Goal: Communication & Community: Answer question/provide support

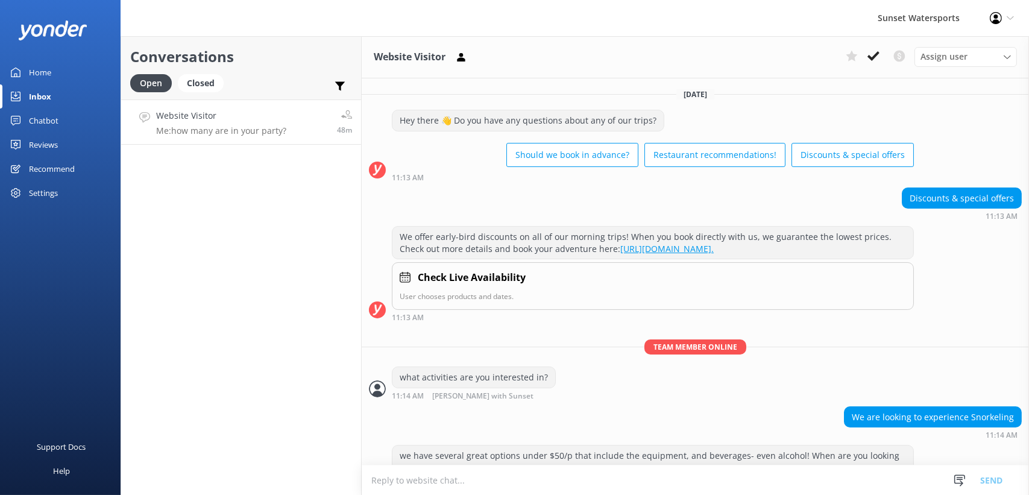
scroll to position [761, 0]
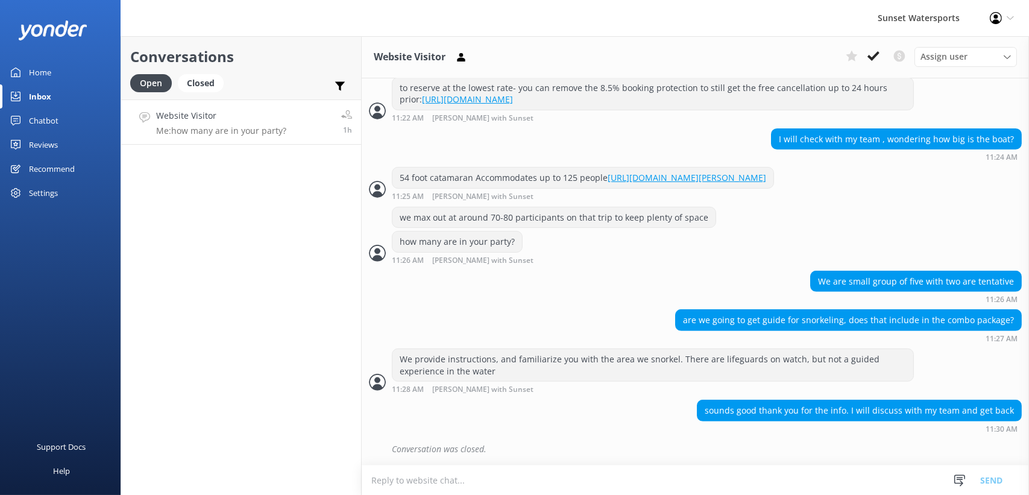
click at [46, 69] on div "Home" at bounding box center [40, 72] width 22 height 24
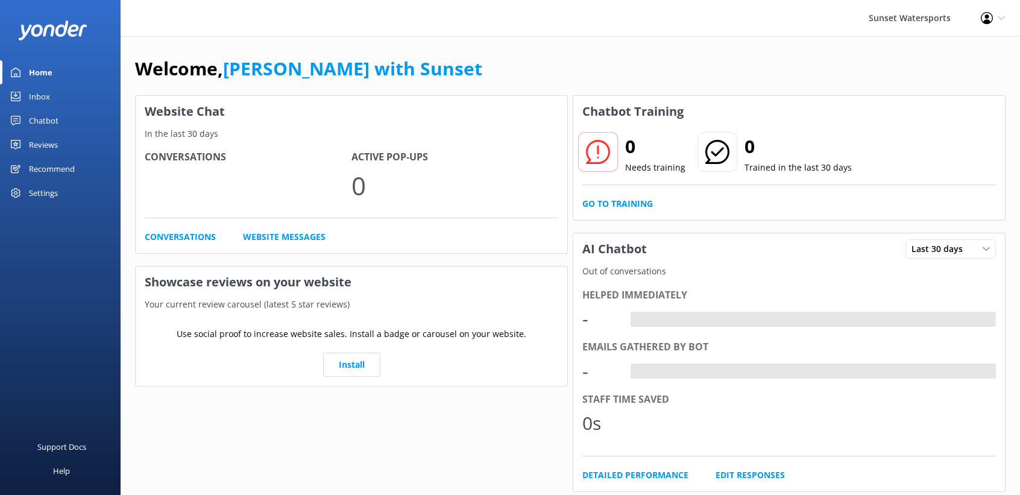
click at [52, 112] on div "Chatbot" at bounding box center [44, 121] width 30 height 24
click at [48, 93] on div "Inbox" at bounding box center [39, 96] width 21 height 24
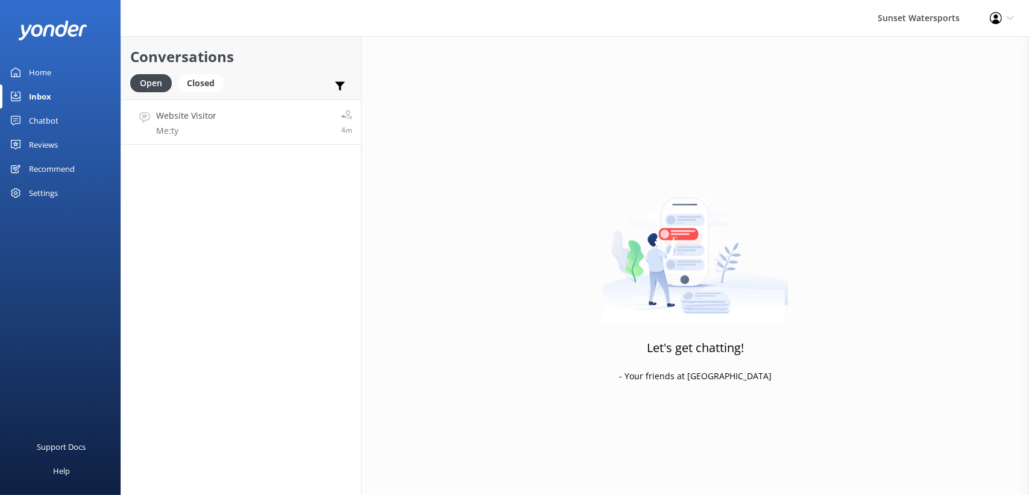
click at [225, 119] on link "Website Visitor Me: ty 4m" at bounding box center [241, 121] width 240 height 45
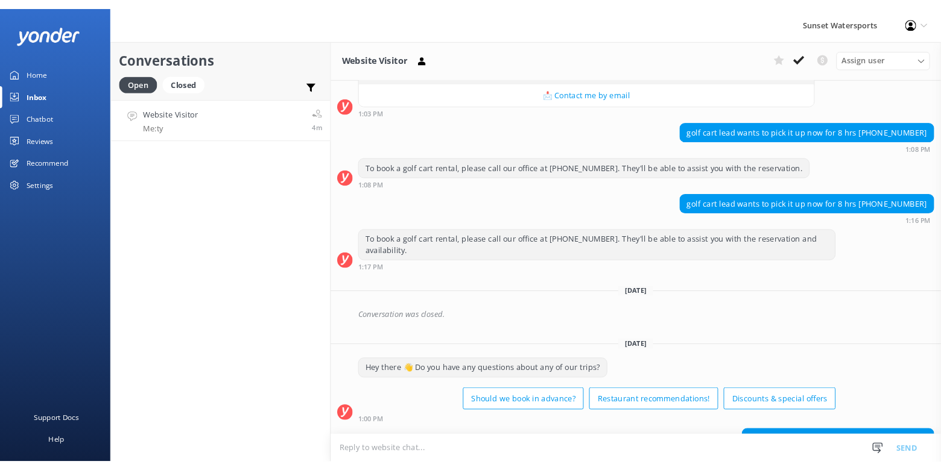
scroll to position [10105, 0]
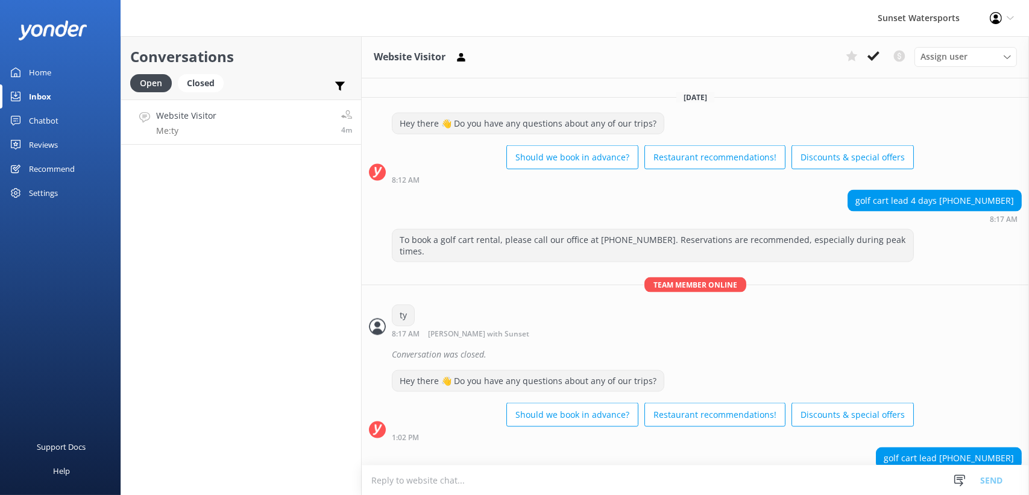
click at [238, 271] on div "Conversations Open Closed Important Converted Assigned to me Unassigned SMS Web…" at bounding box center [241, 265] width 241 height 459
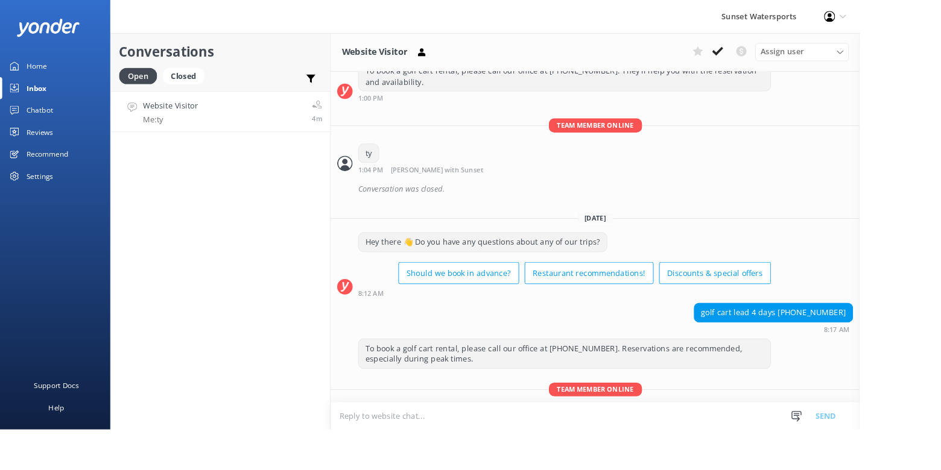
scroll to position [10366, 0]
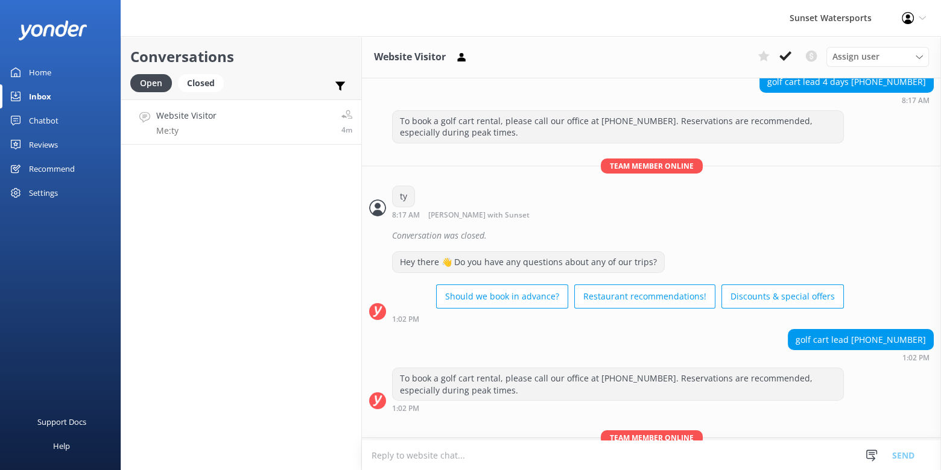
click at [49, 76] on div "Home" at bounding box center [40, 72] width 22 height 24
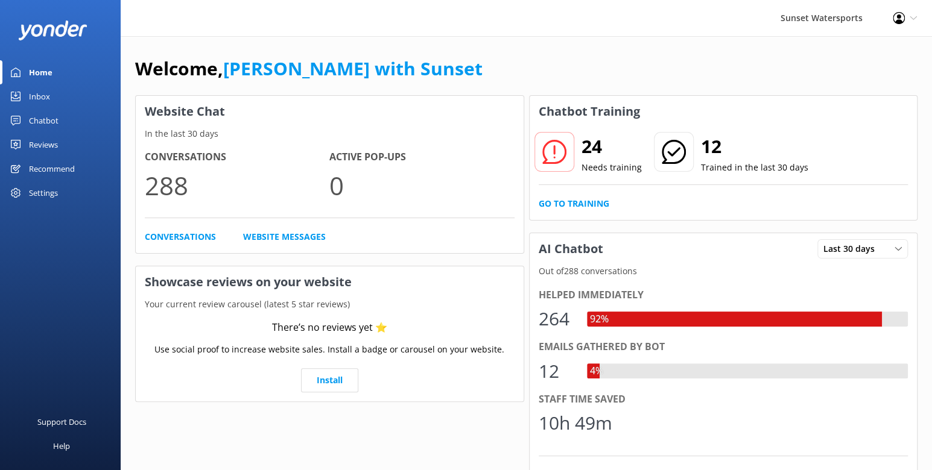
click at [27, 95] on link "Inbox" at bounding box center [60, 96] width 121 height 24
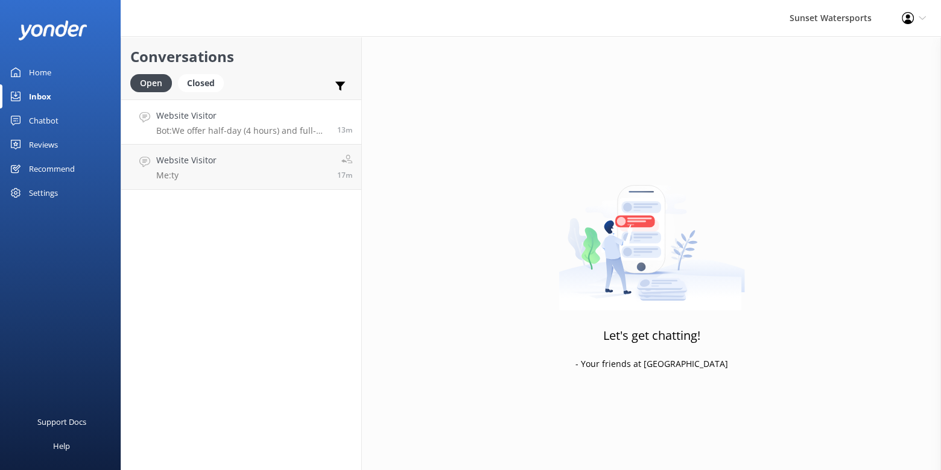
click at [247, 119] on h4 "Website Visitor" at bounding box center [242, 115] width 172 height 13
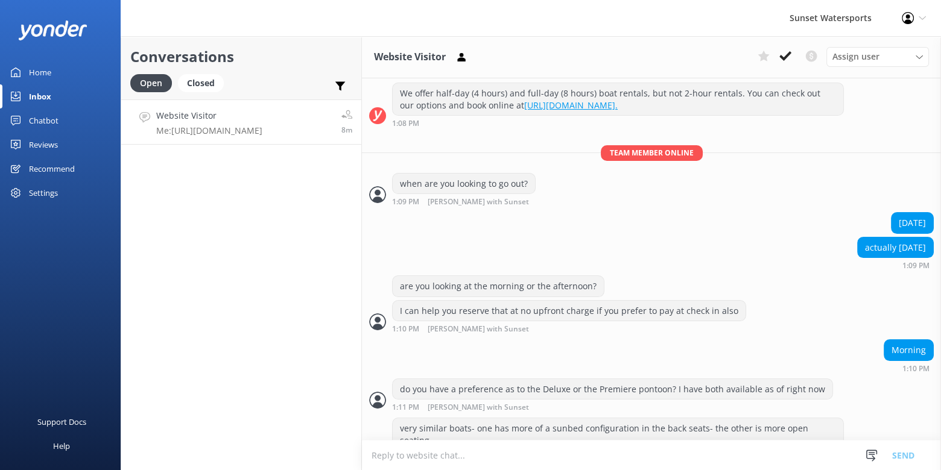
scroll to position [221, 0]
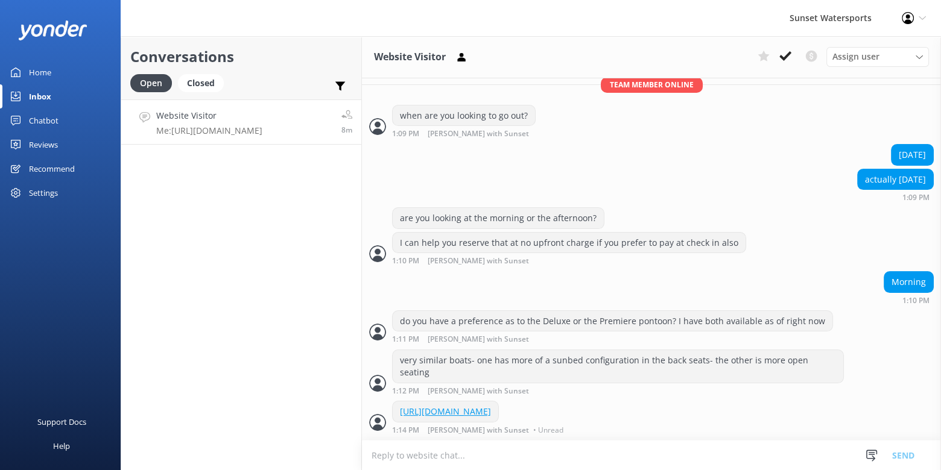
click at [40, 74] on div "Home" at bounding box center [40, 72] width 22 height 24
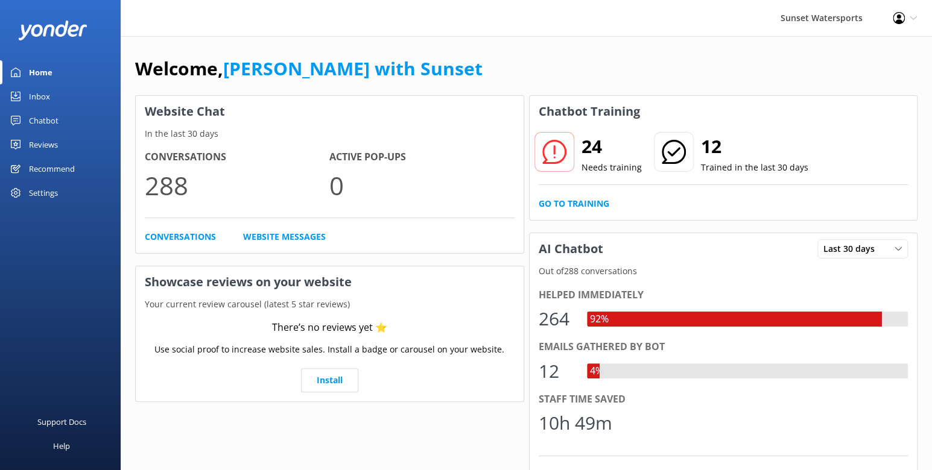
click at [46, 109] on div "Chatbot" at bounding box center [44, 121] width 30 height 24
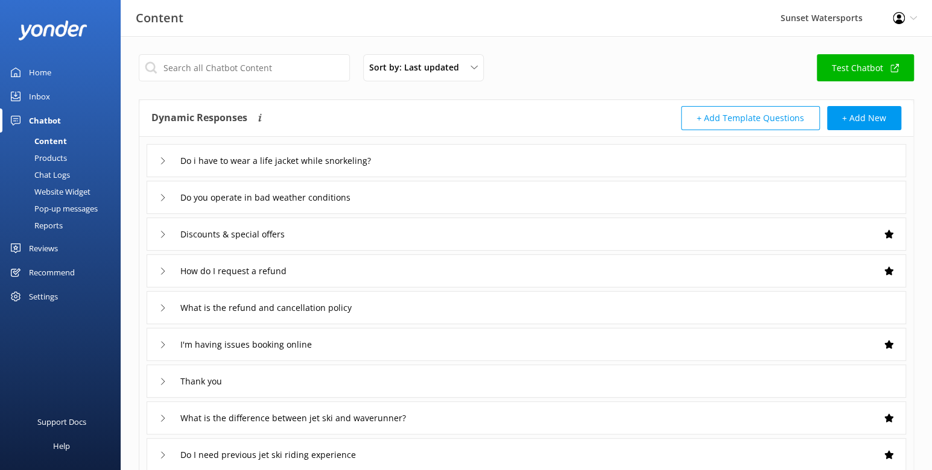
click at [41, 95] on div "Inbox" at bounding box center [39, 96] width 21 height 24
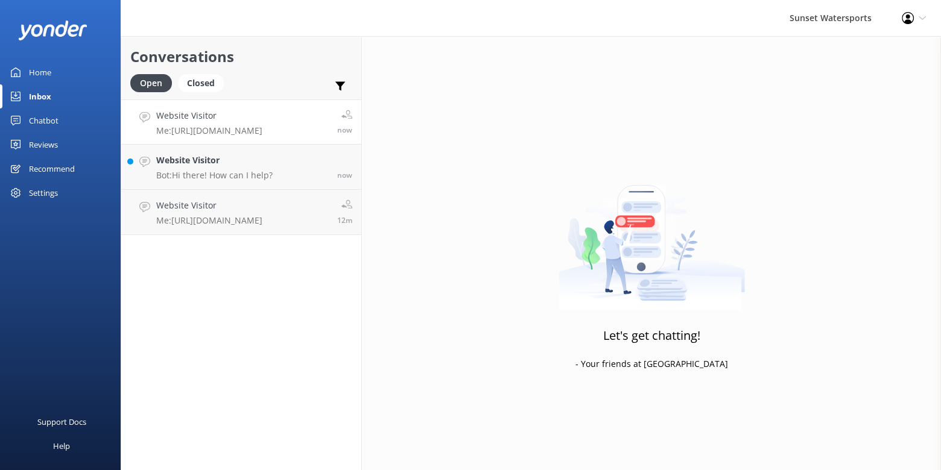
click at [165, 107] on link "Website Visitor Me: https://fareharbor.com/embeds/book/sunsetwatersportskeywest…" at bounding box center [241, 121] width 240 height 45
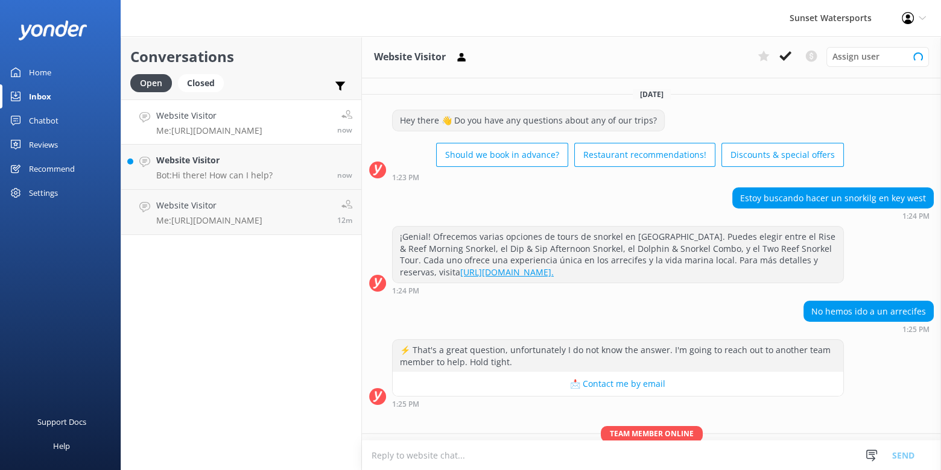
scroll to position [91, 0]
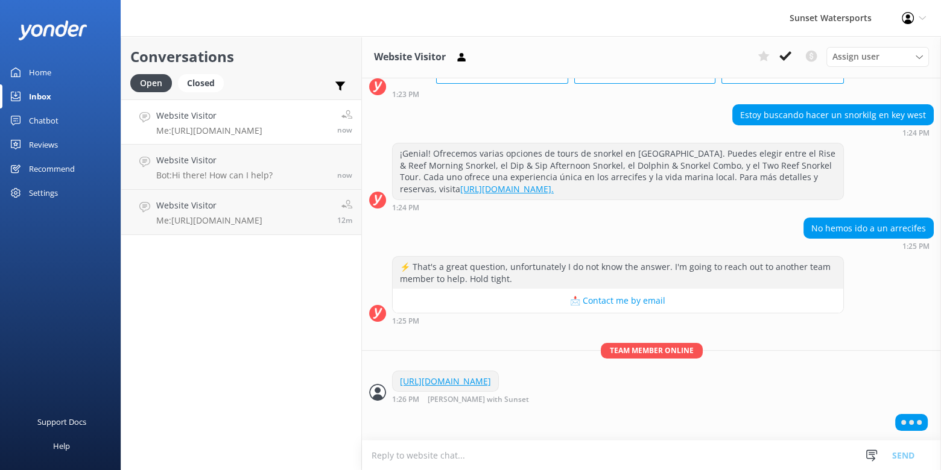
click at [39, 74] on div "Home" at bounding box center [40, 72] width 22 height 24
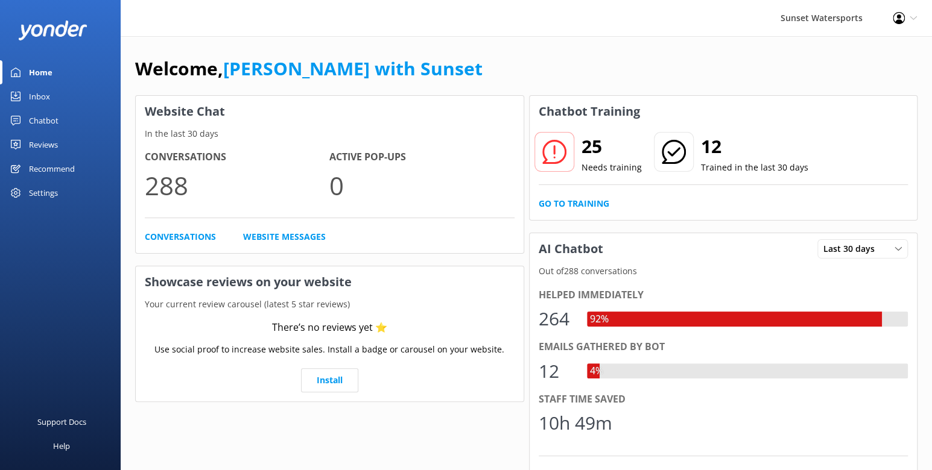
click at [24, 95] on link "Inbox" at bounding box center [60, 96] width 121 height 24
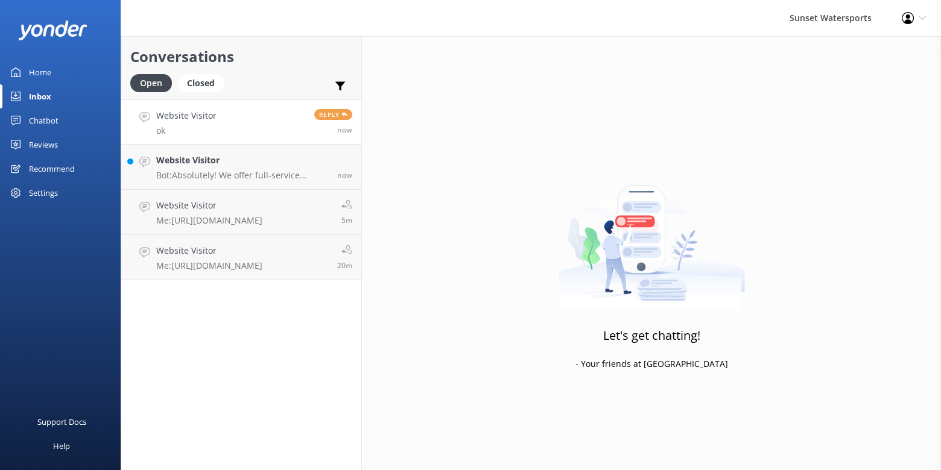
click at [162, 109] on h4 "Website Visitor" at bounding box center [186, 115] width 60 height 13
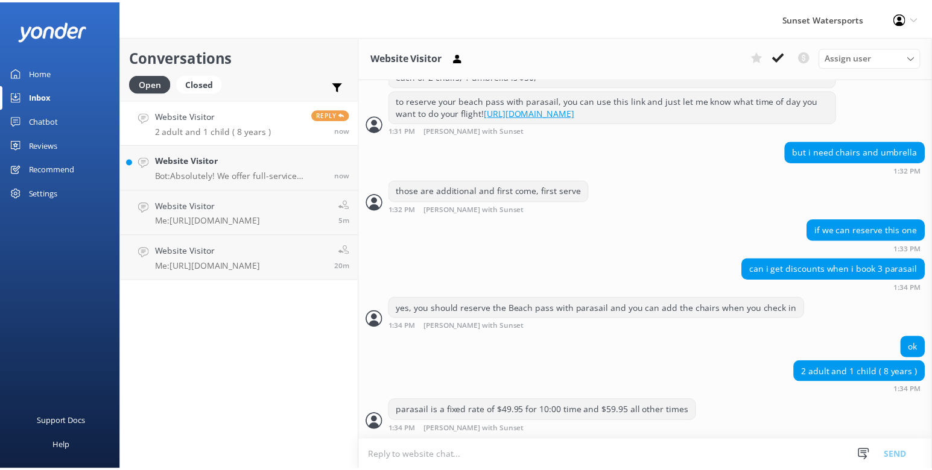
scroll to position [2050, 0]
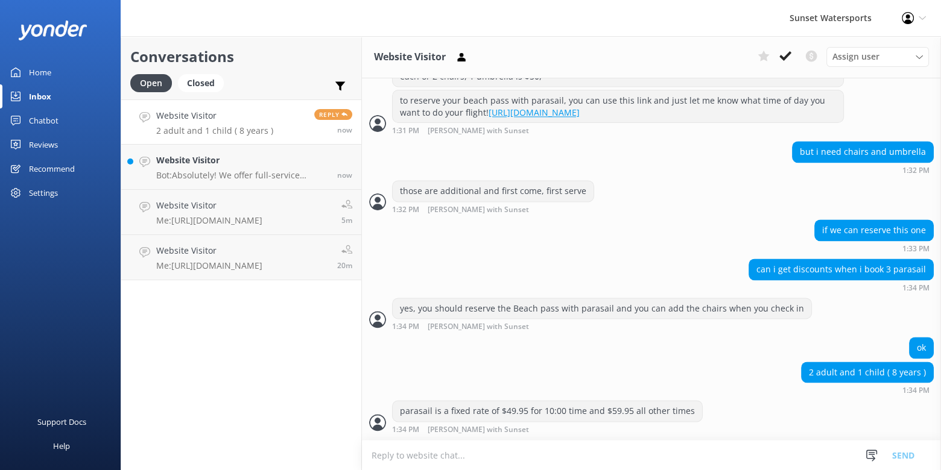
click at [34, 69] on div "Home" at bounding box center [40, 72] width 22 height 24
